Goal: Task Accomplishment & Management: Complete application form

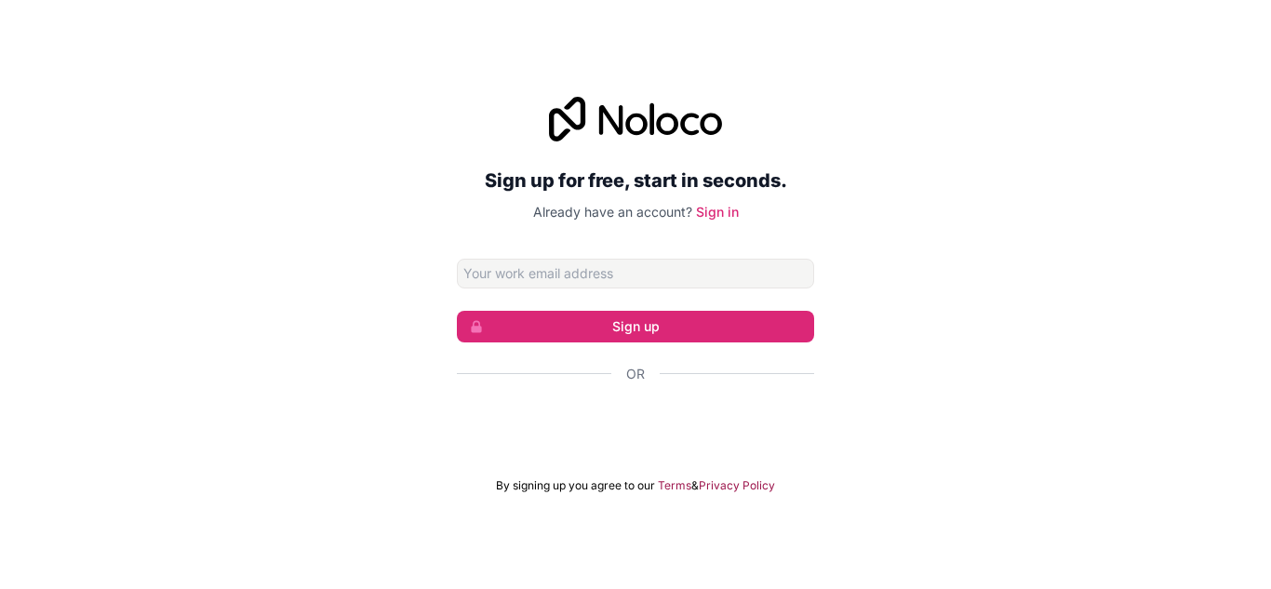
click at [1135, 88] on div "Sign up for free, start in seconds. Already have an account? Sign in Sign up Or…" at bounding box center [635, 295] width 1271 height 448
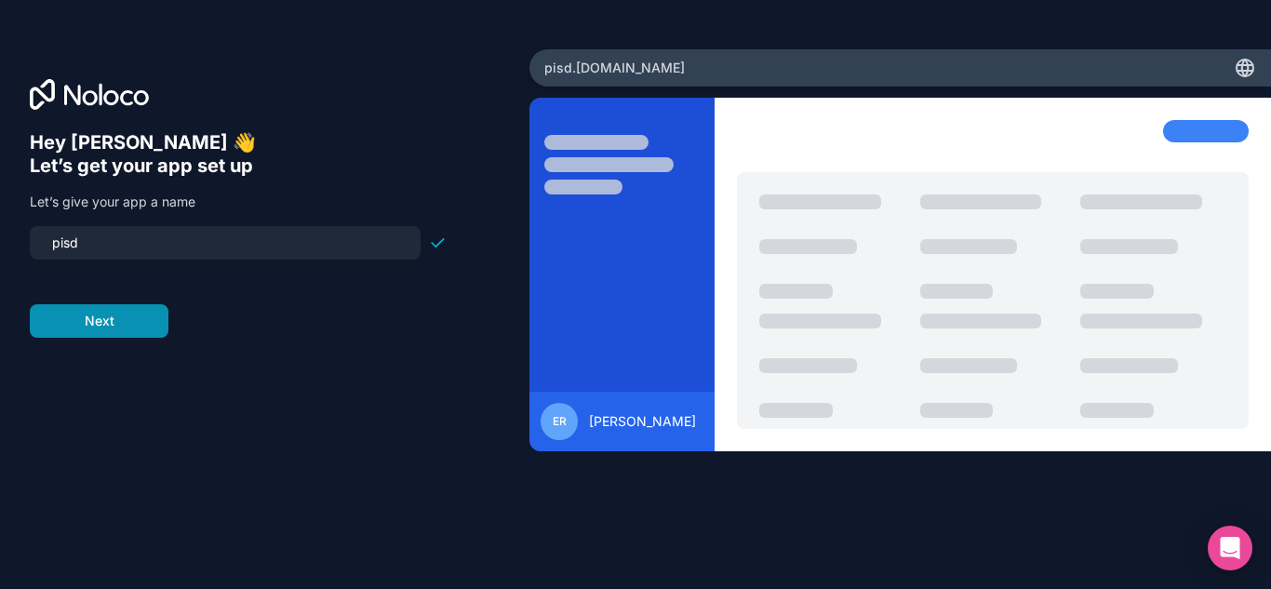
click at [108, 335] on button "Next" at bounding box center [99, 320] width 139 height 33
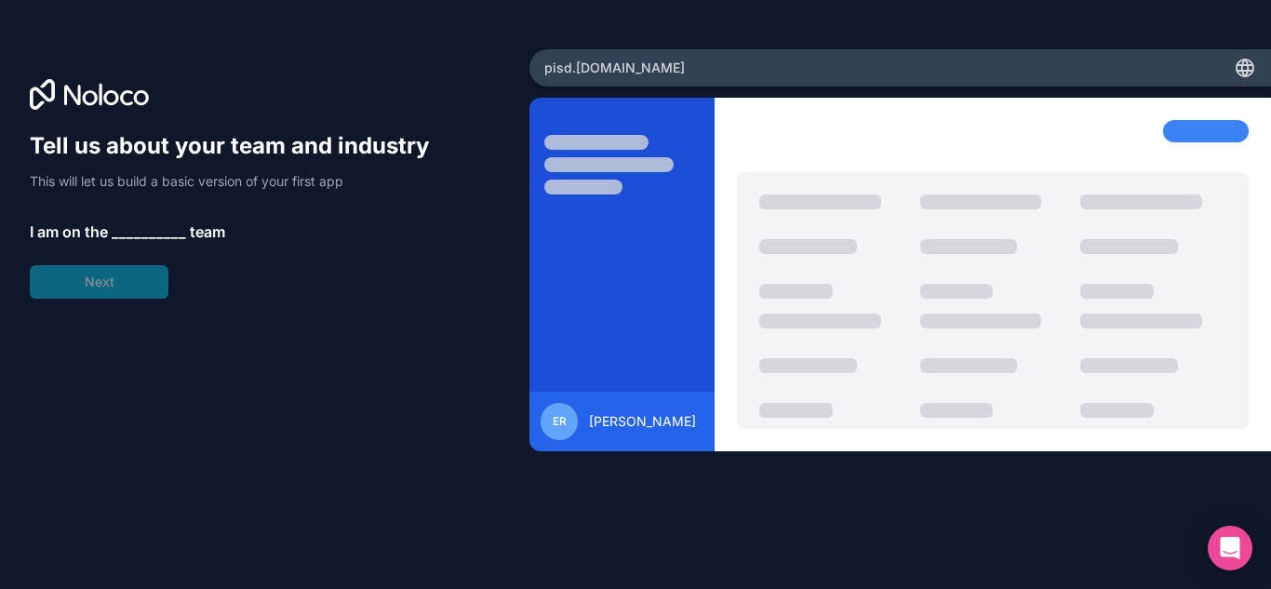
click at [130, 233] on span "__________" at bounding box center [149, 231] width 74 height 22
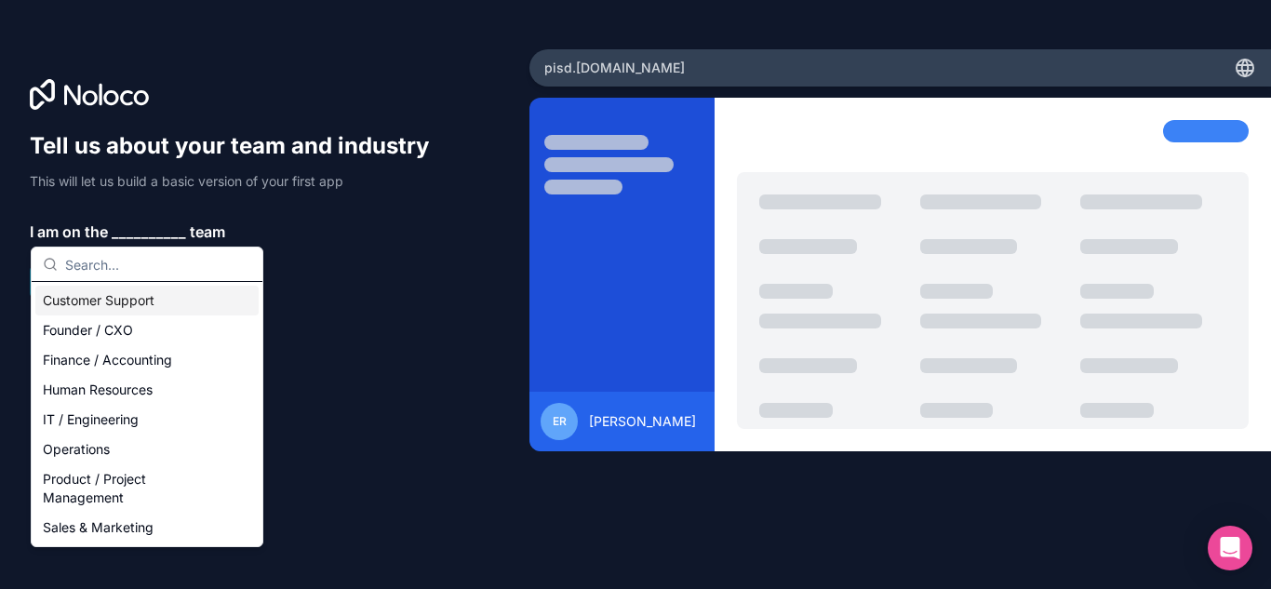
click at [68, 304] on div "Customer Support" at bounding box center [146, 301] width 223 height 30
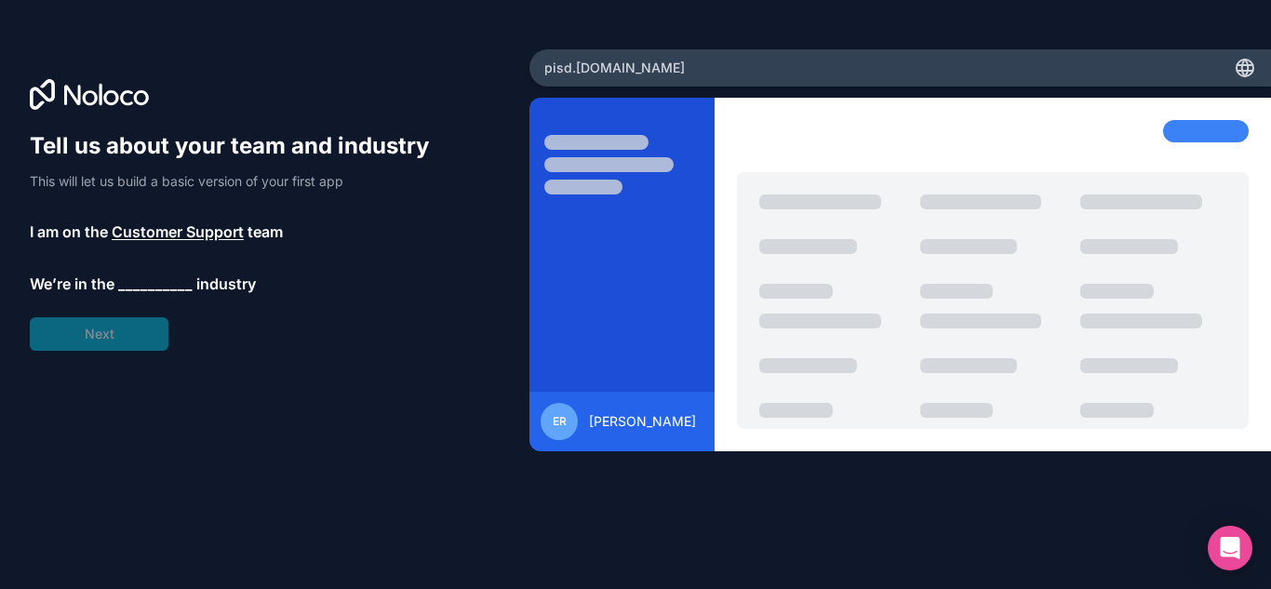
click at [156, 284] on span "__________" at bounding box center [155, 284] width 74 height 22
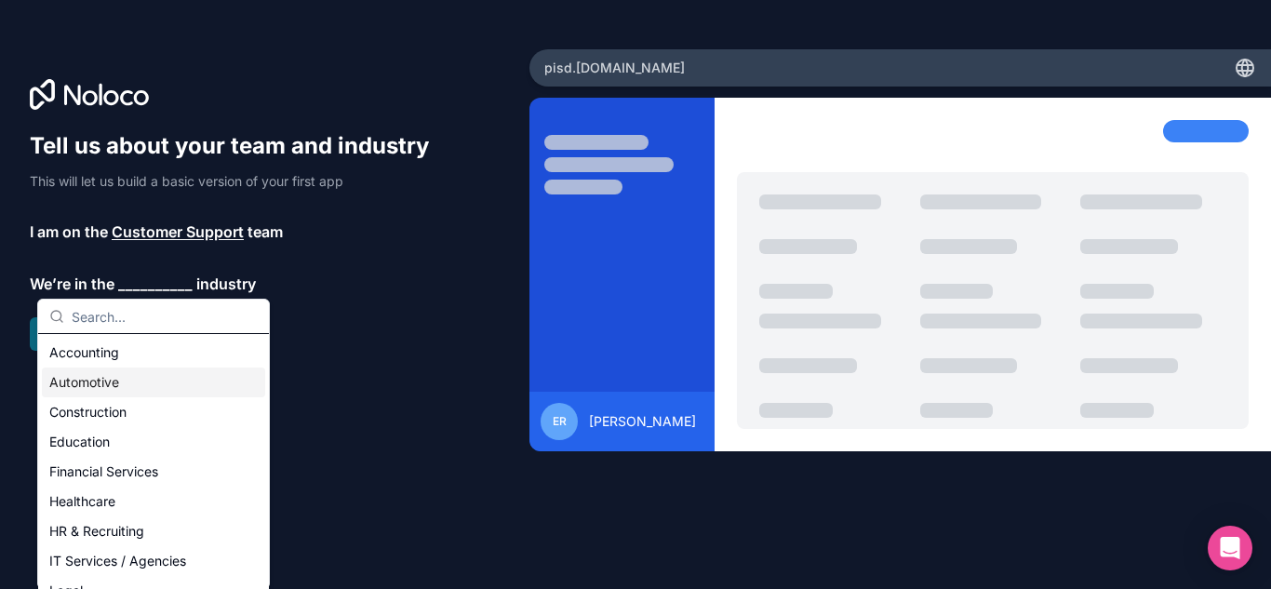
click at [142, 380] on div "Automotive" at bounding box center [153, 382] width 223 height 30
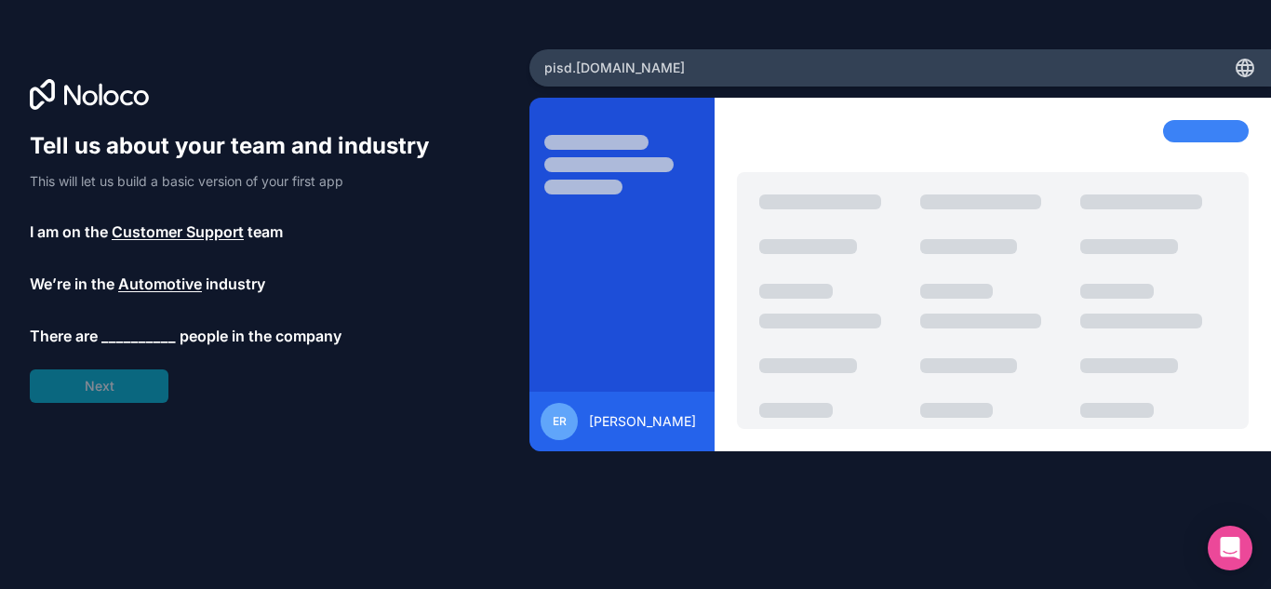
click at [131, 335] on span "__________" at bounding box center [138, 336] width 74 height 22
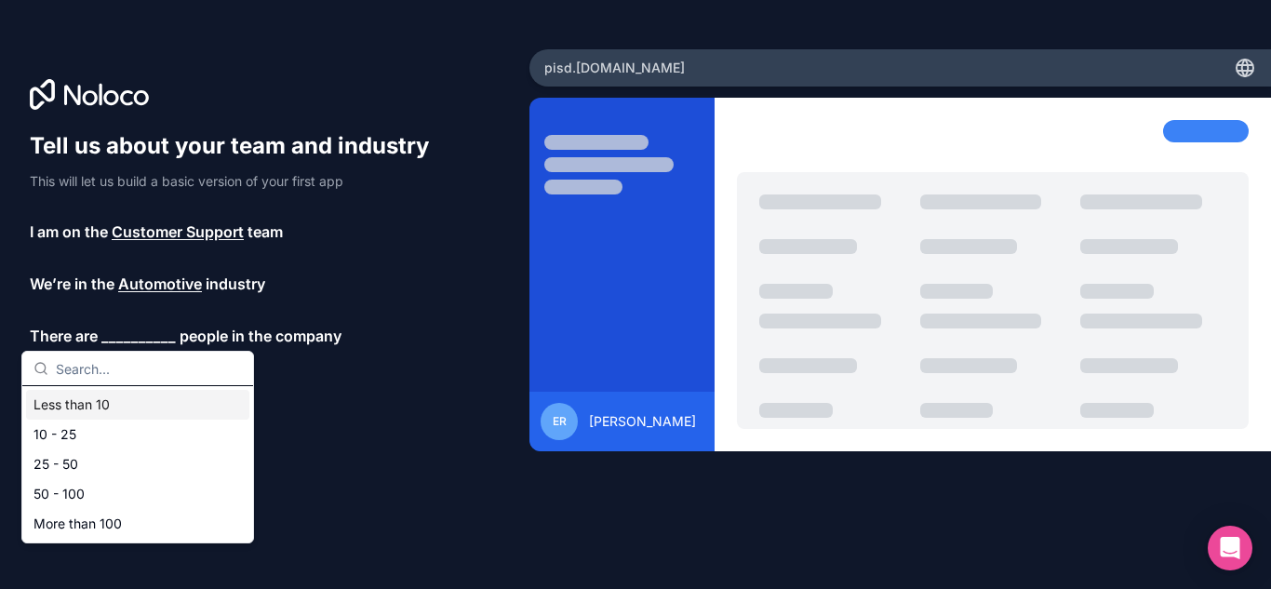
click at [113, 409] on div "Less than 10" at bounding box center [137, 405] width 223 height 30
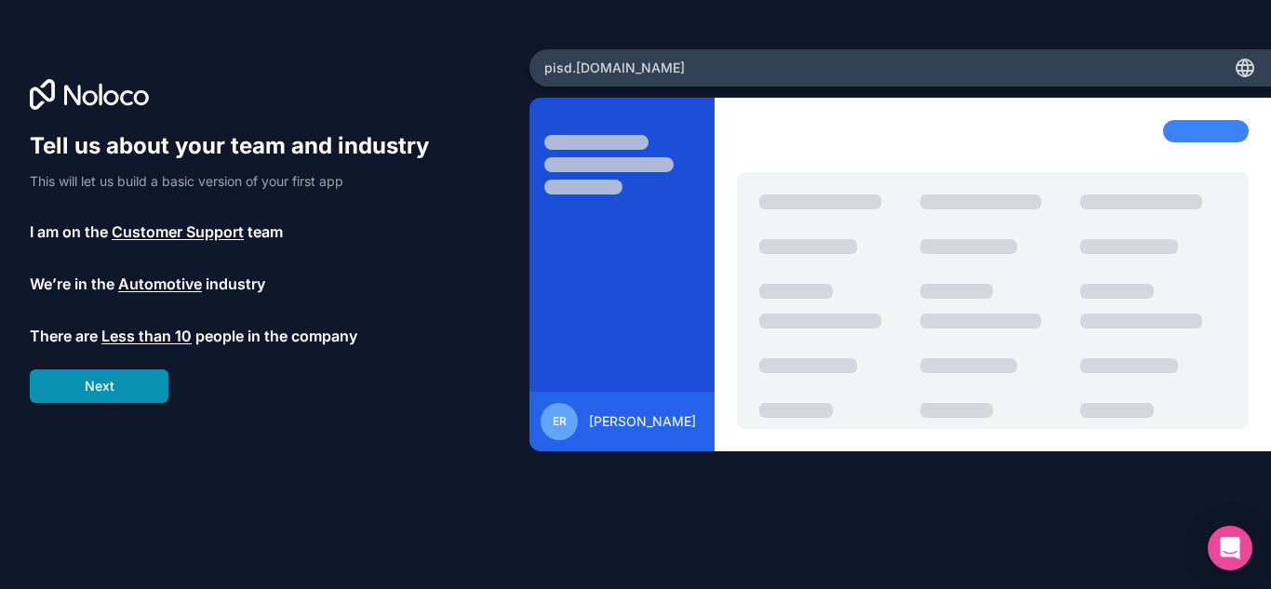
click at [123, 385] on button "Next" at bounding box center [99, 385] width 139 height 33
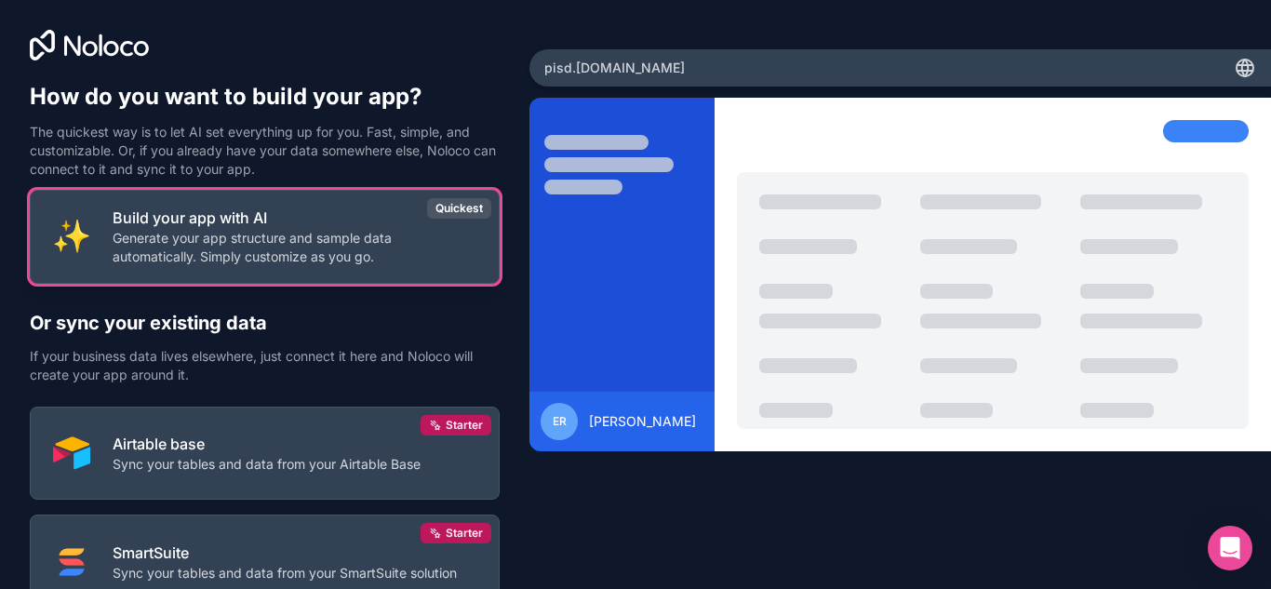
click at [434, 239] on p "Generate your app structure and sample data automatically. Simply customize as …" at bounding box center [295, 247] width 364 height 37
click at [448, 278] on button "Build your app with AI Generate your app structure and sample data automaticall…" at bounding box center [265, 237] width 470 height 94
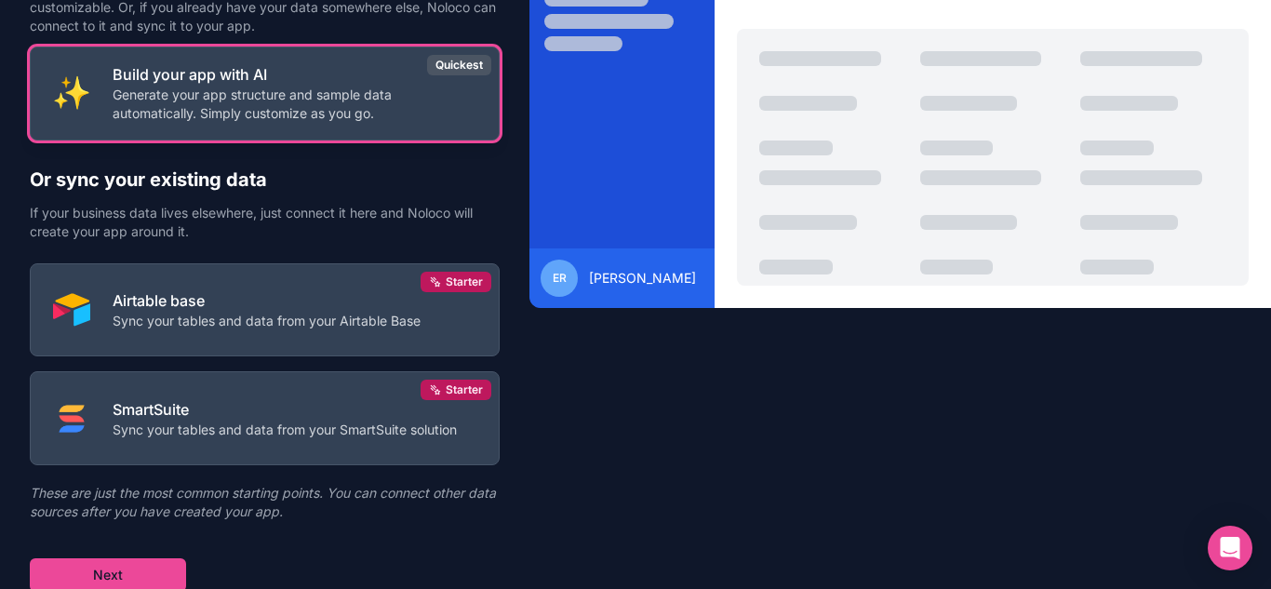
scroll to position [146, 0]
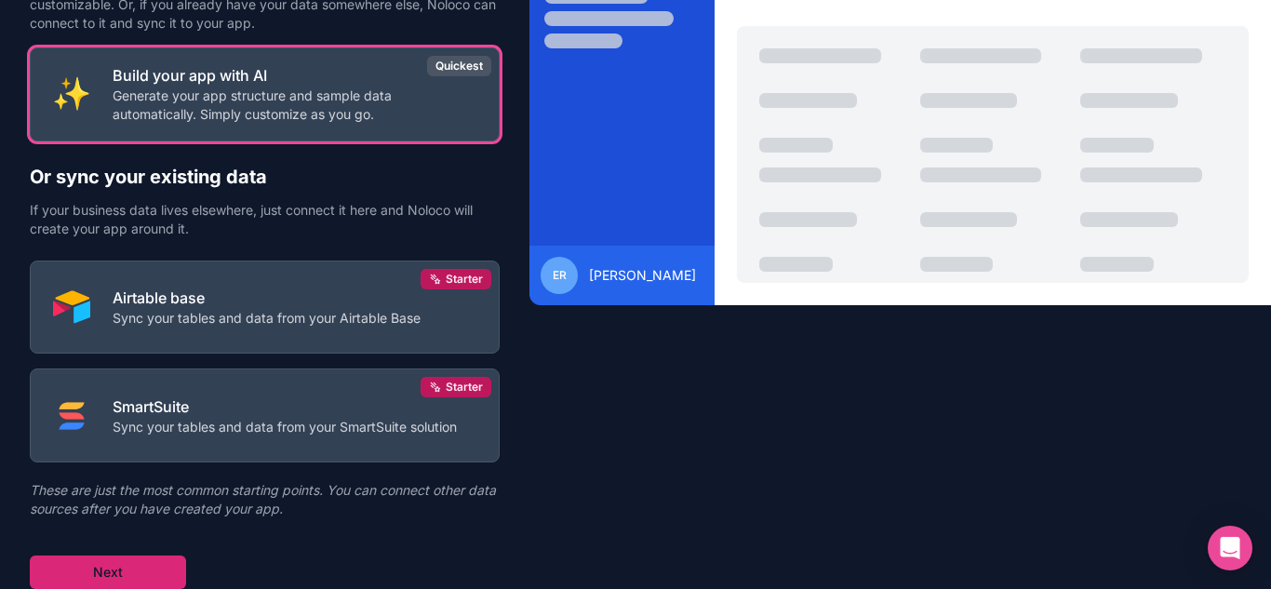
click at [145, 576] on button "Next" at bounding box center [108, 571] width 156 height 33
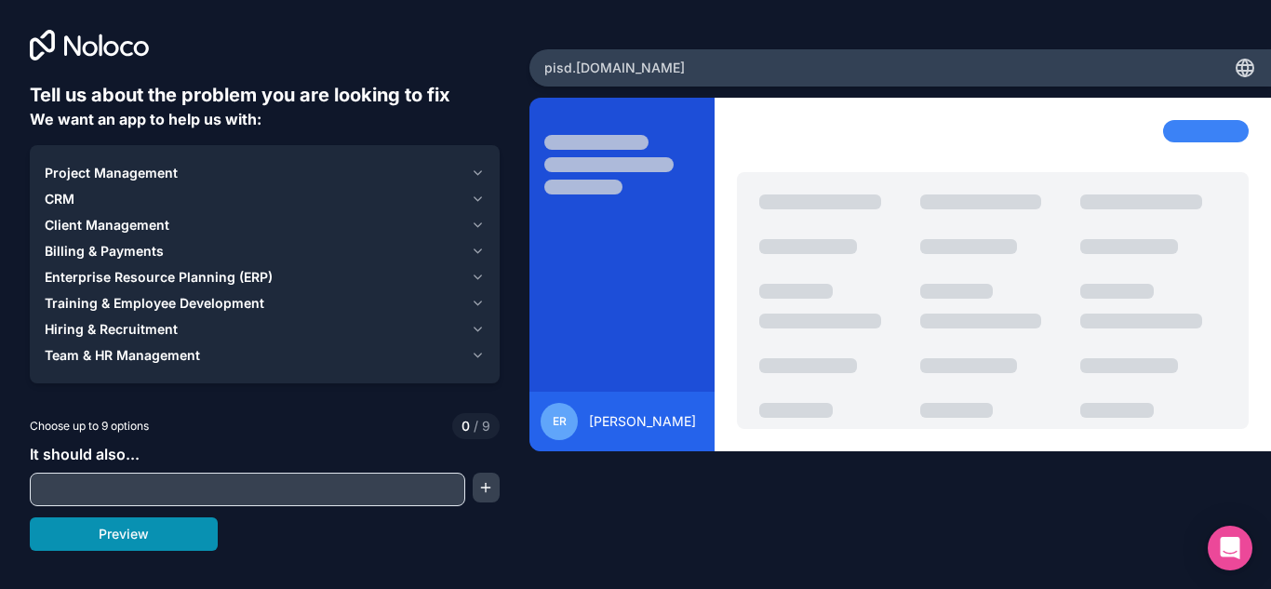
click at [169, 528] on button "Preview" at bounding box center [124, 533] width 188 height 33
click at [215, 500] on input "text" at bounding box center [247, 489] width 426 height 26
